Goal: Information Seeking & Learning: Check status

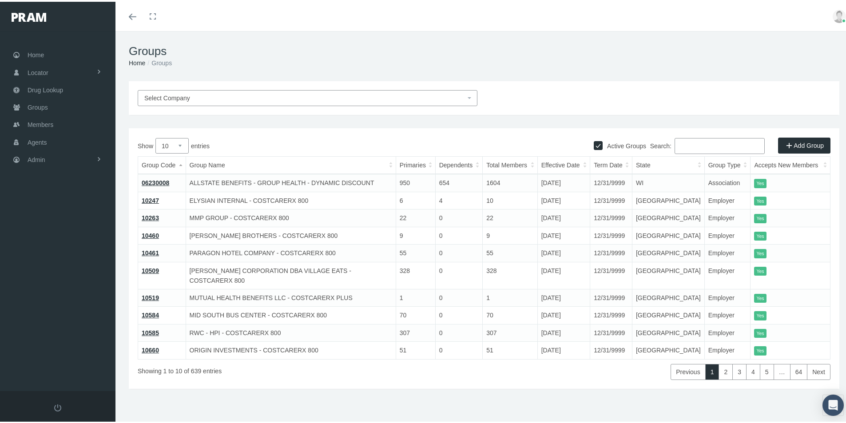
drag, startPoint x: 679, startPoint y: 145, endPoint x: 728, endPoint y: 128, distance: 51.7
click at [682, 145] on input "Search:" at bounding box center [720, 144] width 90 height 16
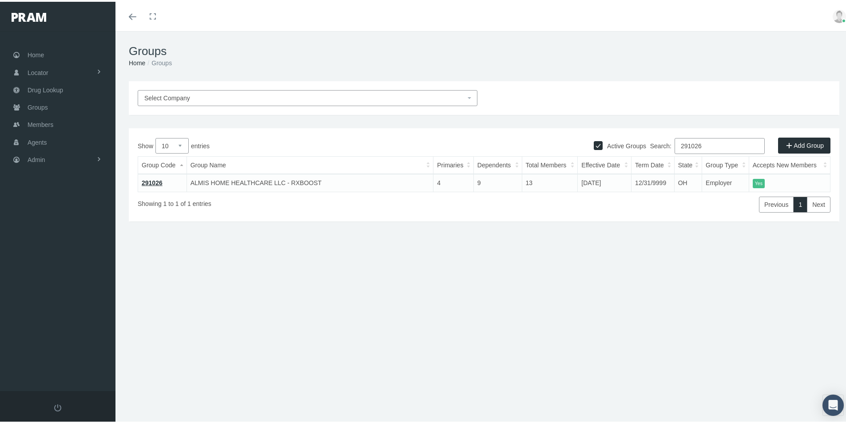
type input "291026"
click at [150, 182] on link "291026" at bounding box center [152, 181] width 21 height 7
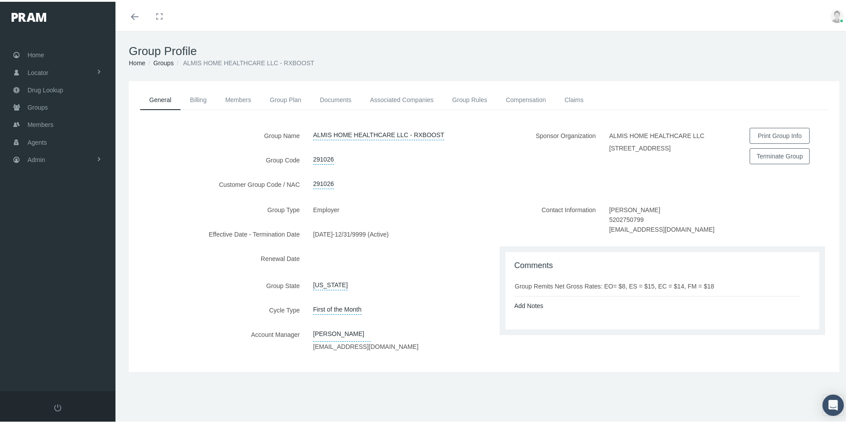
click at [185, 326] on label "Account Manager" at bounding box center [218, 339] width 178 height 28
click at [39, 107] on span "Groups" at bounding box center [38, 105] width 20 height 17
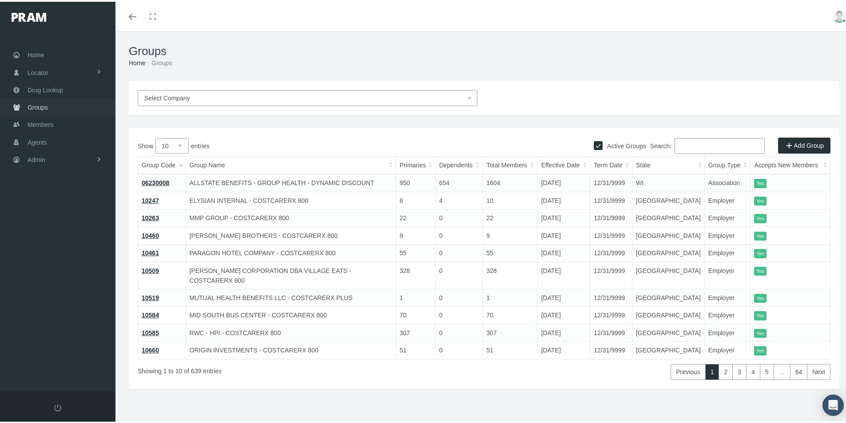
drag, startPoint x: 46, startPoint y: 106, endPoint x: 43, endPoint y: 115, distance: 9.6
click at [46, 106] on span "Groups" at bounding box center [38, 105] width 20 height 17
click at [37, 107] on span "Groups" at bounding box center [38, 105] width 20 height 17
click at [36, 159] on span "Admin" at bounding box center [37, 158] width 18 height 17
click at [52, 226] on span "Group Billing" at bounding box center [54, 226] width 36 height 15
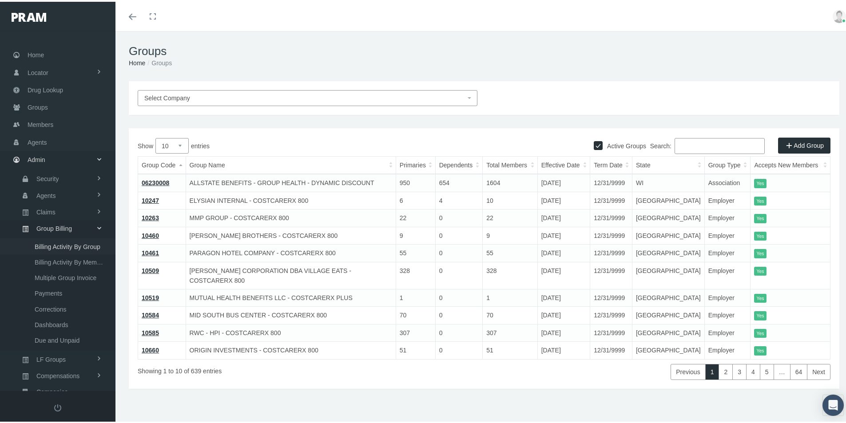
click at [64, 244] on span "Billing Activity By Group" at bounding box center [68, 245] width 66 height 15
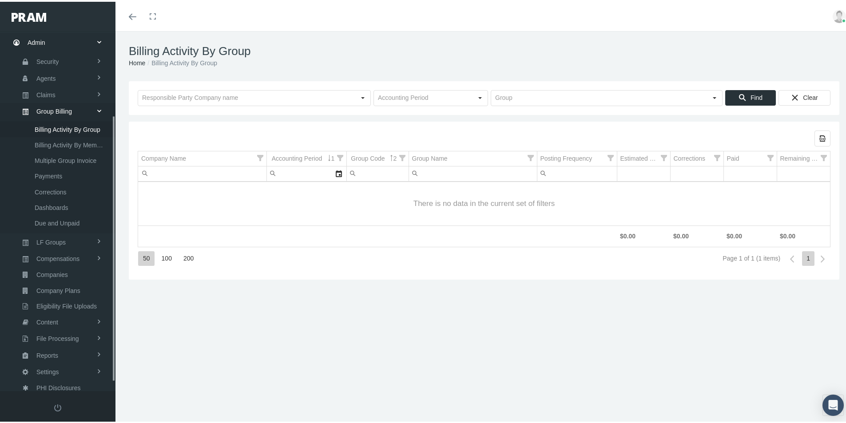
scroll to position [126, 0]
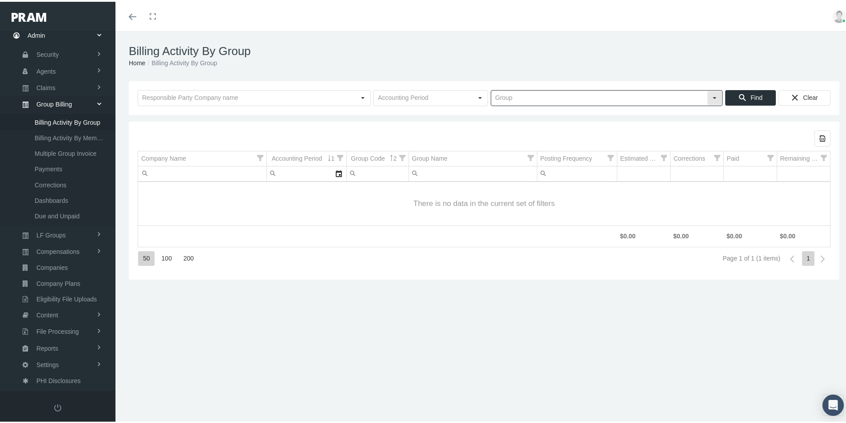
click at [495, 92] on input "text" at bounding box center [599, 96] width 216 height 15
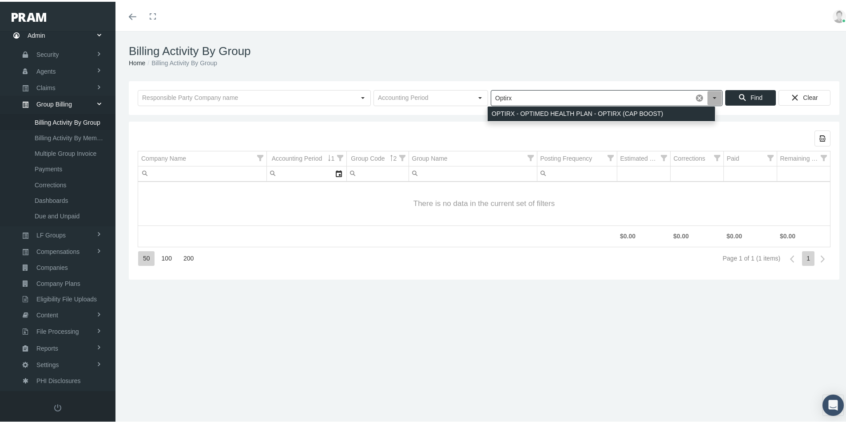
click at [506, 114] on div "OPTIRX - OPTIMED HEALTH PLAN - OPTIRX (CAP BOOST)" at bounding box center [601, 112] width 227 height 15
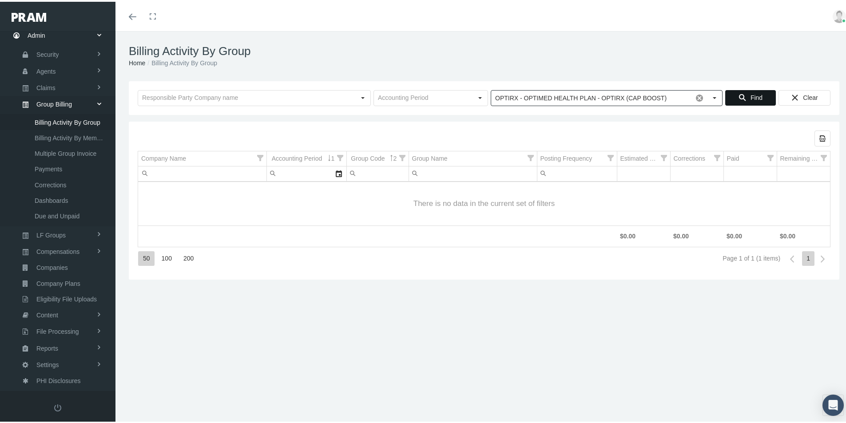
type input "OPTIRX - OPTIMED HEALTH PLAN - OPTIRX (CAP BOOST)"
drag, startPoint x: 748, startPoint y: 94, endPoint x: 741, endPoint y: 102, distance: 11.0
click at [750, 95] on span "Find" at bounding box center [756, 95] width 12 height 7
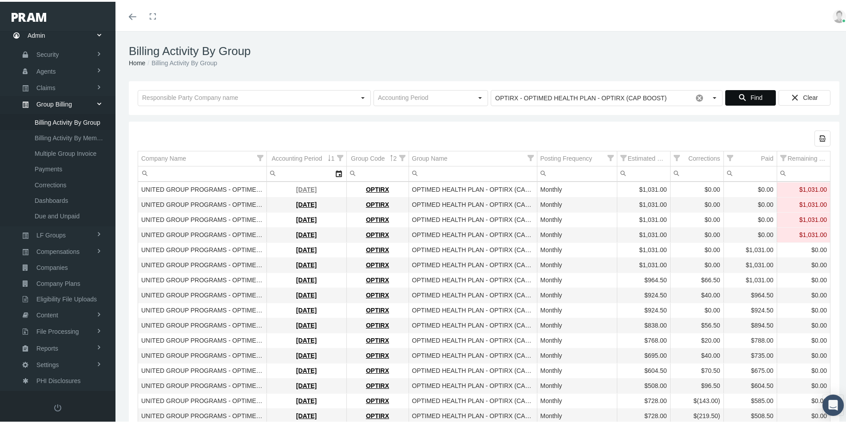
click at [299, 187] on link "October 2025" at bounding box center [306, 187] width 20 height 7
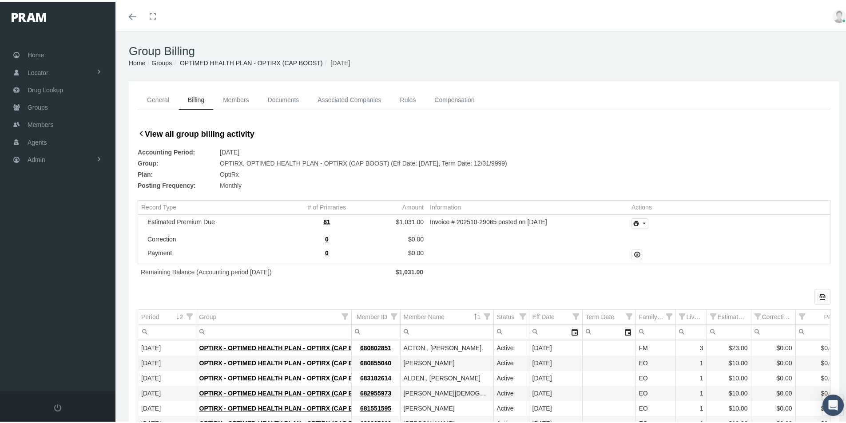
drag, startPoint x: 642, startPoint y: 218, endPoint x: 641, endPoint y: 223, distance: 5.8
click at [642, 218] on td "Tree list" at bounding box center [729, 222] width 202 height 17
click at [641, 225] on icon "print" at bounding box center [644, 222] width 8 height 8
click at [659, 238] on div "Invoice" at bounding box center [663, 236] width 69 height 15
click at [744, 120] on div "General Billing Members Documents Associated Companies Enrollment History Rules…" at bounding box center [484, 107] width 715 height 38
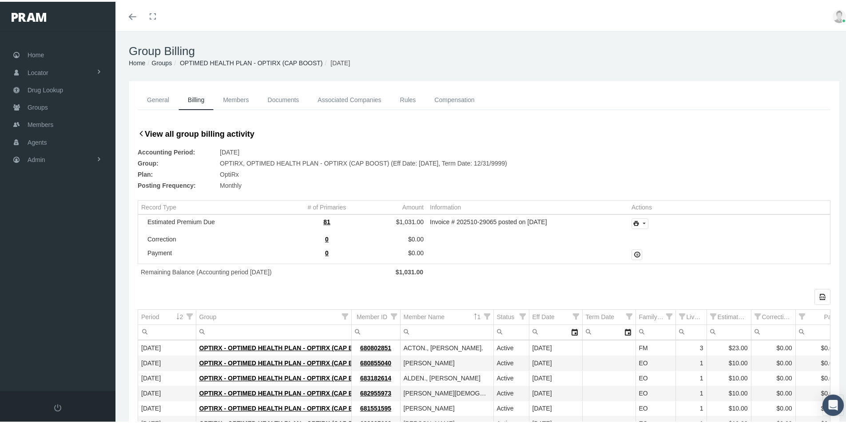
drag, startPoint x: 165, startPoint y: 60, endPoint x: 162, endPoint y: 109, distance: 48.9
click at [165, 60] on link "Groups" at bounding box center [161, 61] width 20 height 7
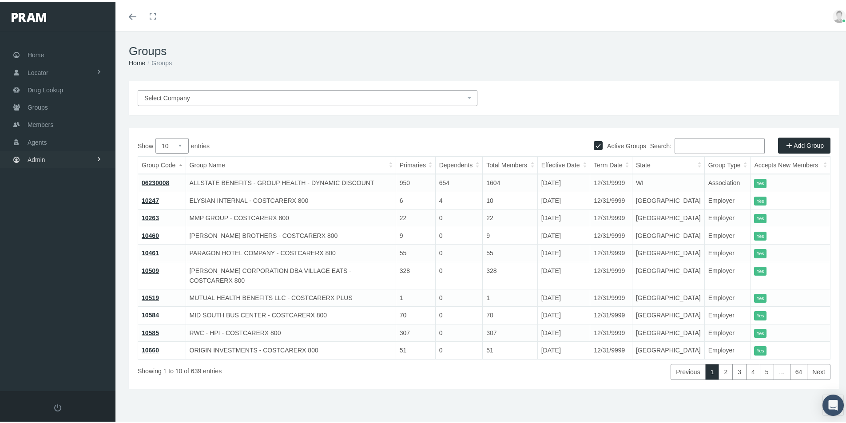
click at [35, 158] on span "Admin" at bounding box center [37, 158] width 18 height 17
click at [48, 229] on span "Group Billing" at bounding box center [54, 226] width 36 height 15
click at [58, 242] on span "Billing Activity By Group" at bounding box center [68, 245] width 66 height 15
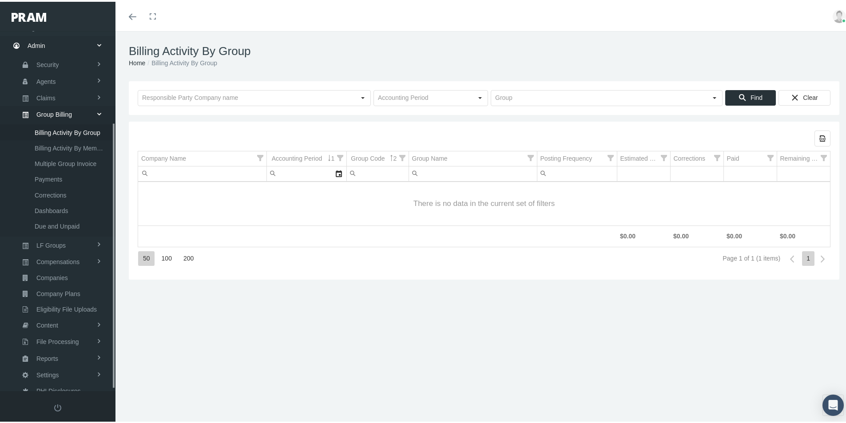
scroll to position [126, 0]
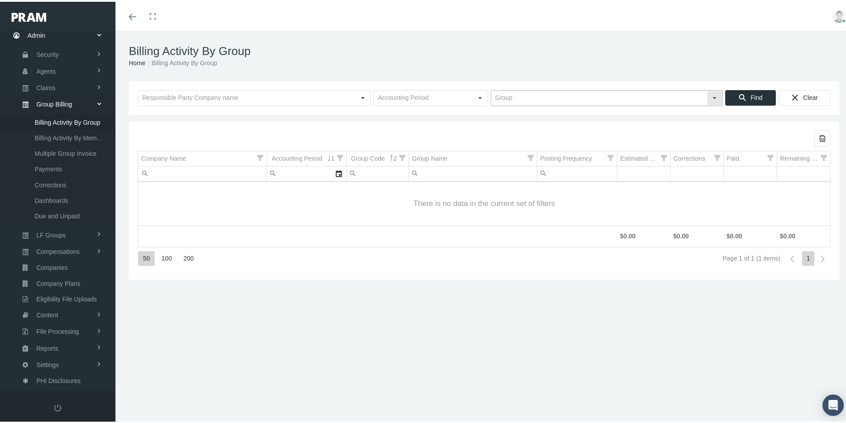
click at [520, 91] on input "text" at bounding box center [599, 96] width 216 height 15
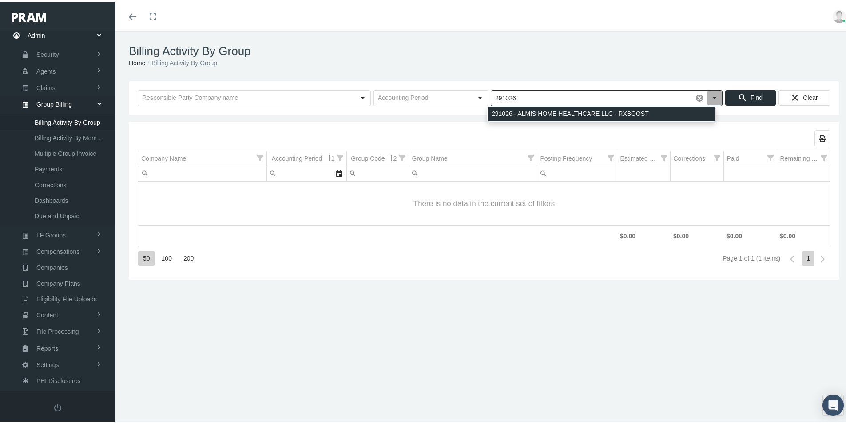
click at [545, 108] on div "291026 - ALMIS HOME HEALTHCARE LLC - RXBOOST" at bounding box center [601, 112] width 227 height 15
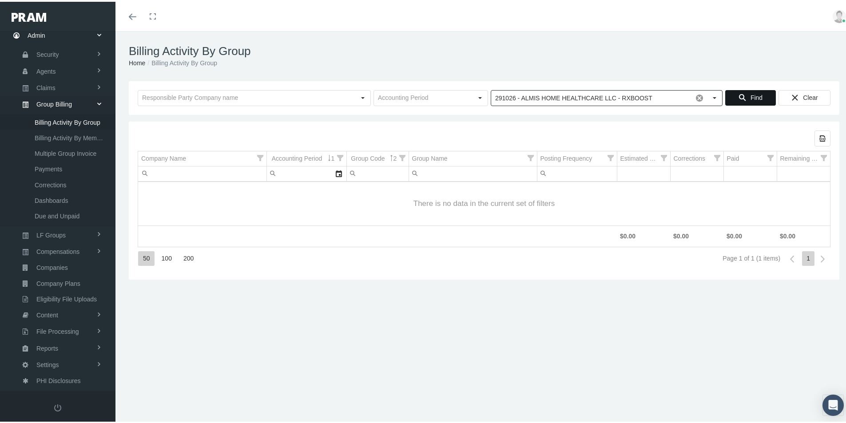
type input "291026 - ALMIS HOME HEALTHCARE LLC - RXBOOST"
click at [750, 96] on span "Find" at bounding box center [756, 95] width 12 height 7
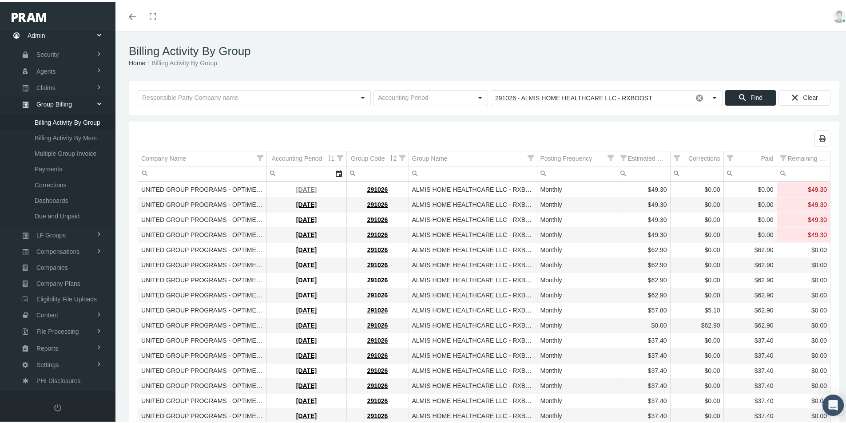
click at [300, 189] on link "[DATE]" at bounding box center [306, 187] width 20 height 7
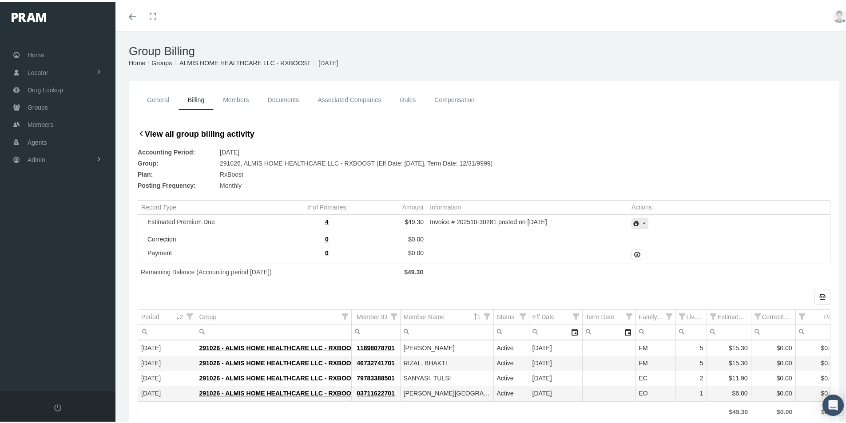
click at [641, 223] on icon "print" at bounding box center [644, 222] width 8 height 8
click at [653, 239] on div "Invoice" at bounding box center [663, 236] width 69 height 15
click at [756, 155] on div "Accounting Period: October 2025" at bounding box center [484, 150] width 693 height 11
drag, startPoint x: 37, startPoint y: 106, endPoint x: 48, endPoint y: 127, distance: 23.9
click at [37, 106] on span "Groups" at bounding box center [38, 105] width 20 height 17
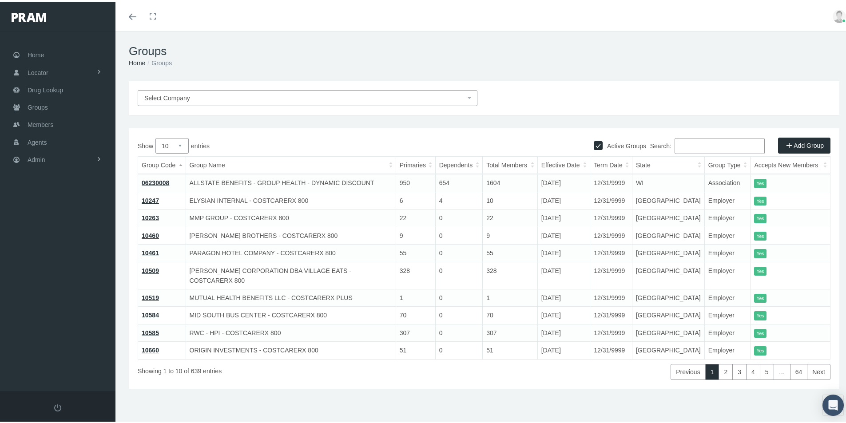
click at [681, 143] on input "Search:" at bounding box center [720, 144] width 90 height 16
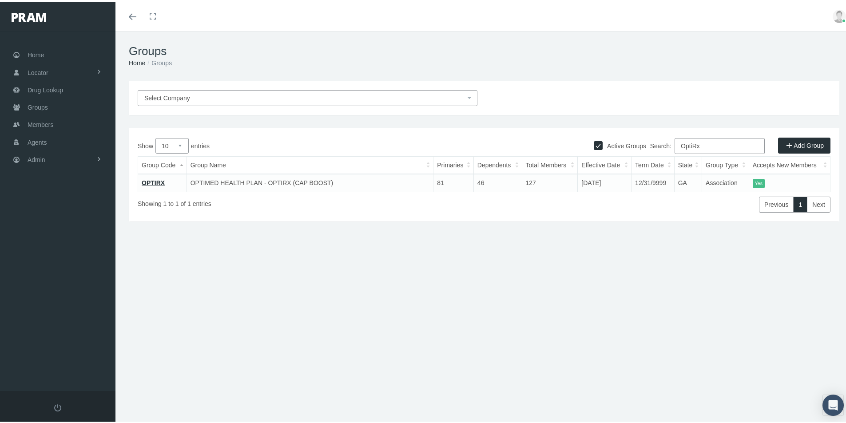
type input "OptiRx"
click at [153, 180] on link "OPTIRX" at bounding box center [153, 181] width 23 height 7
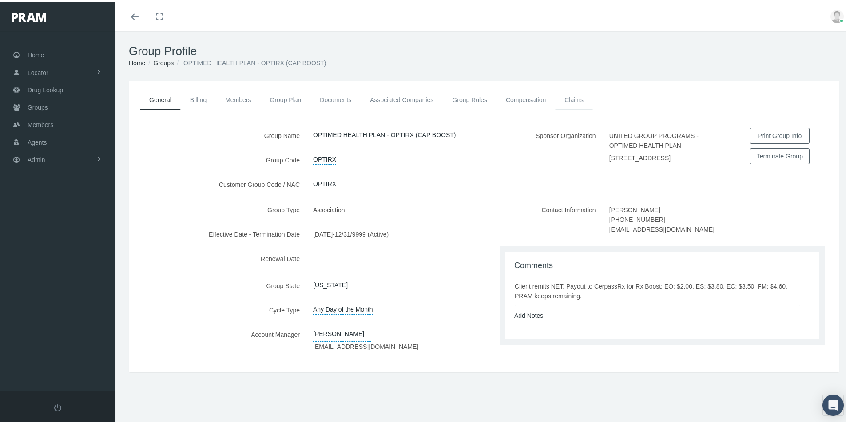
click at [578, 97] on link "Claims" at bounding box center [574, 98] width 38 height 20
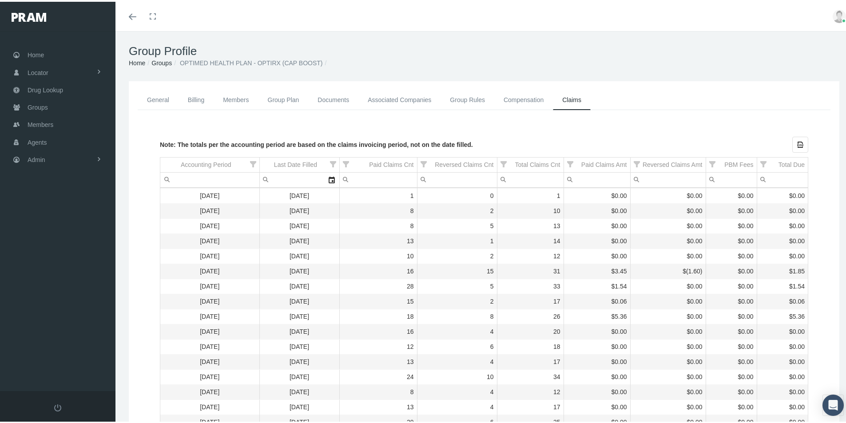
click at [344, 371] on td "24" at bounding box center [378, 375] width 78 height 15
drag, startPoint x: 36, startPoint y: 105, endPoint x: 34, endPoint y: 109, distance: 4.8
click at [36, 105] on span "Groups" at bounding box center [38, 105] width 20 height 17
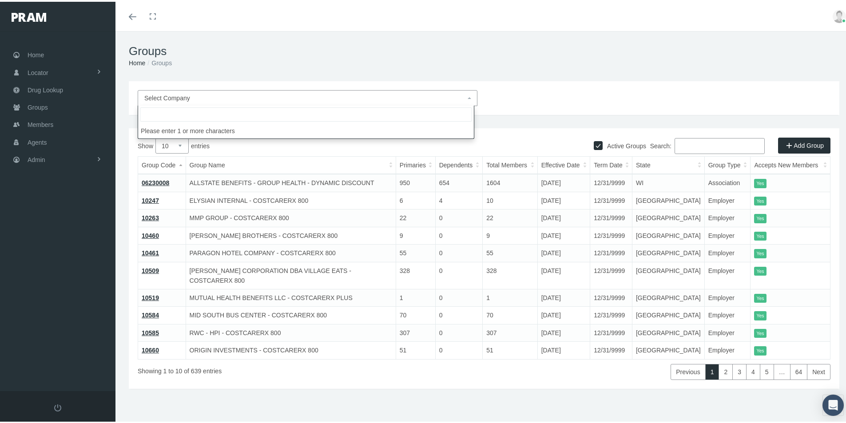
click at [192, 98] on span "Select Company" at bounding box center [304, 96] width 321 height 10
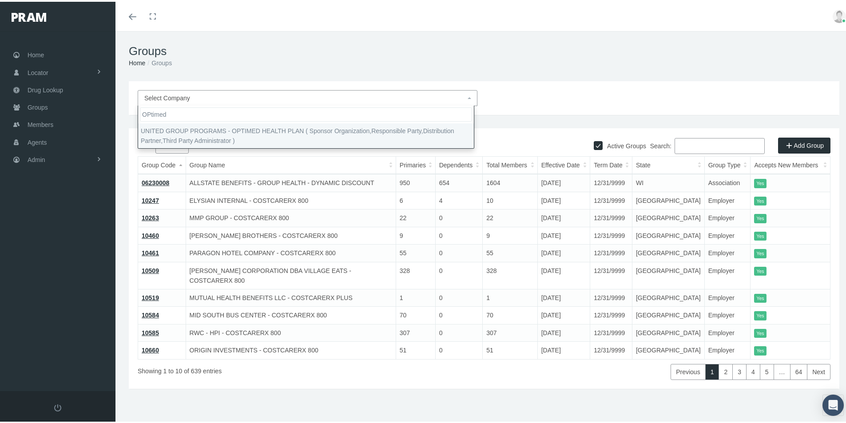
type input "OPtimed"
select select "4875"
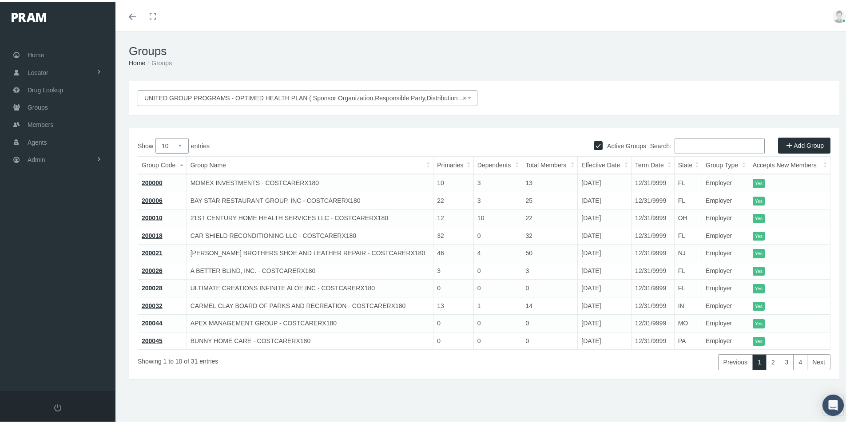
click at [147, 183] on link "200000" at bounding box center [152, 181] width 21 height 7
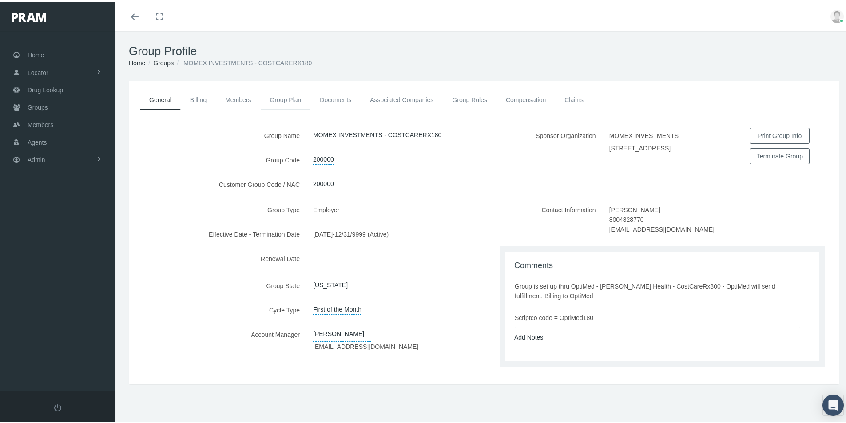
click at [280, 99] on link "Group Plan" at bounding box center [286, 98] width 50 height 20
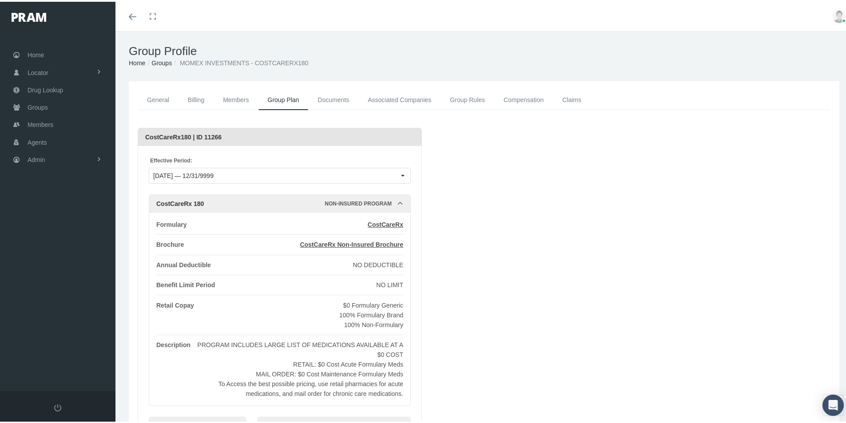
click at [761, 189] on div "Loading... CostCareRx180 | ID 11266 Effective Period: 10/01/2025 — 12/31/9999 C…" at bounding box center [484, 315] width 693 height 379
drag, startPoint x: 541, startPoint y: 333, endPoint x: 536, endPoint y: 329, distance: 6.3
click at [541, 333] on div "Loading... CostCareRx180 | ID 11266 Effective Period: 10/01/2025 — 12/31/9999 C…" at bounding box center [484, 315] width 693 height 379
